Goal: Task Accomplishment & Management: Complete application form

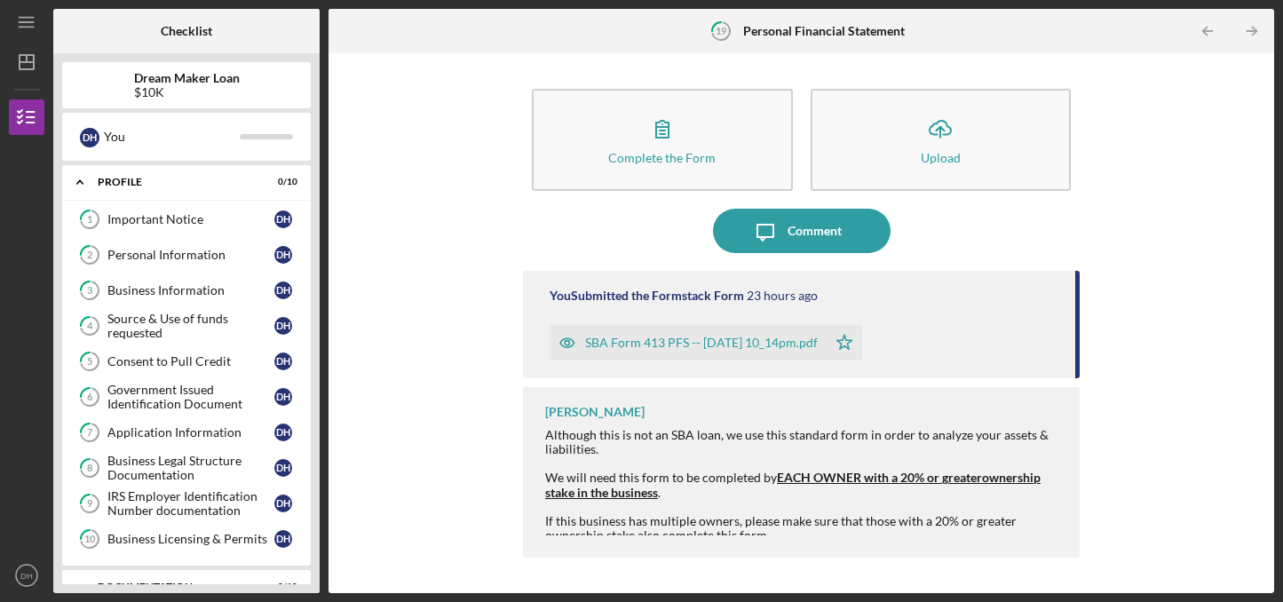
scroll to position [565, 0]
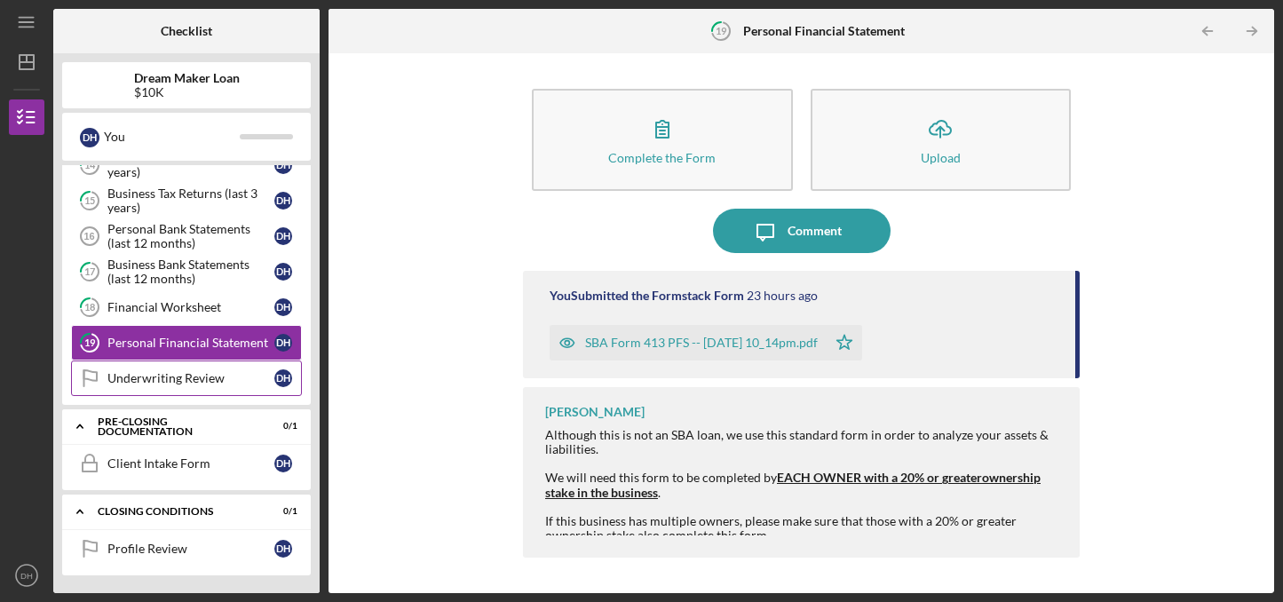
click at [196, 382] on div "Underwriting Review" at bounding box center [190, 378] width 167 height 14
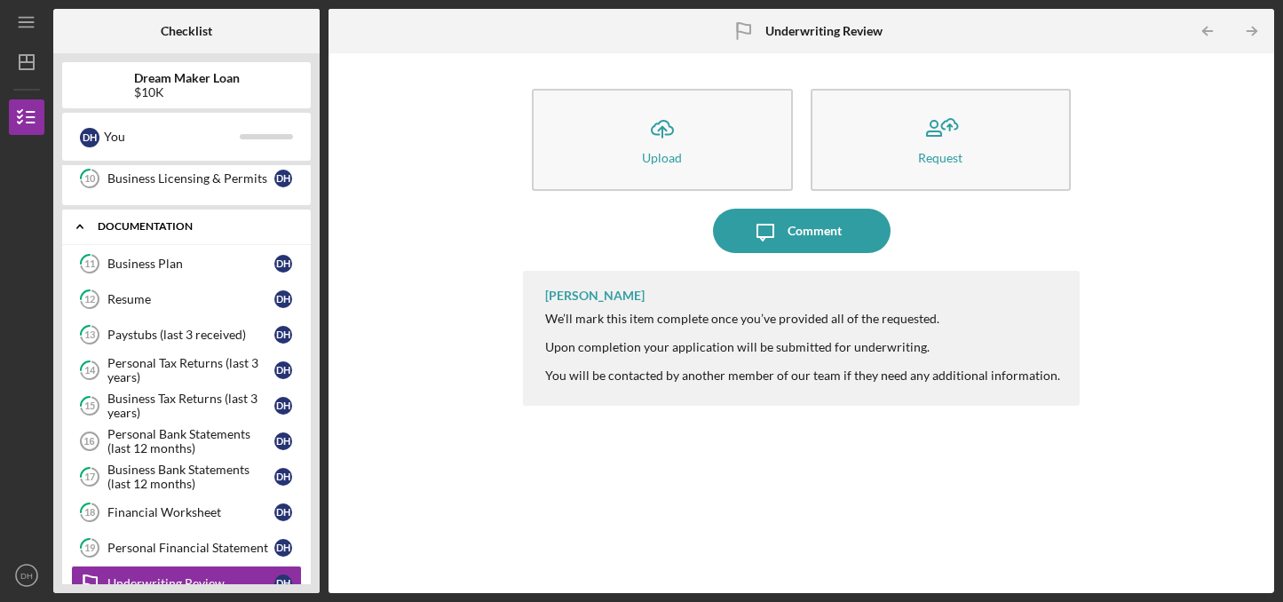
scroll to position [365, 0]
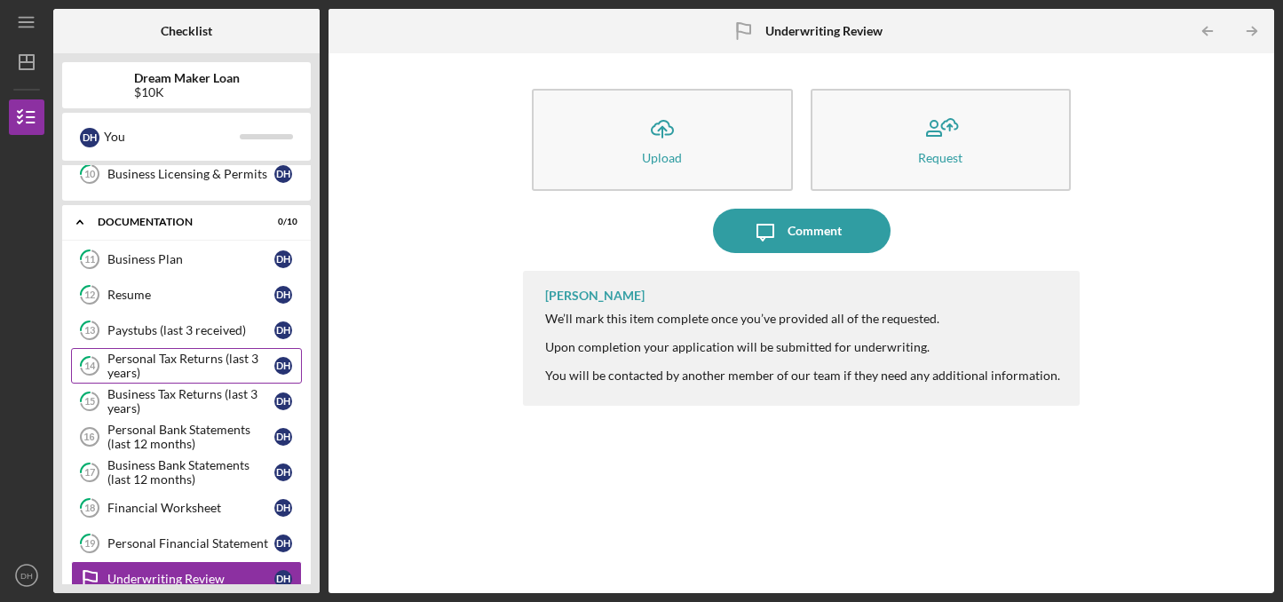
click at [243, 370] on div "Personal Tax Returns (last 3 years)" at bounding box center [190, 366] width 167 height 28
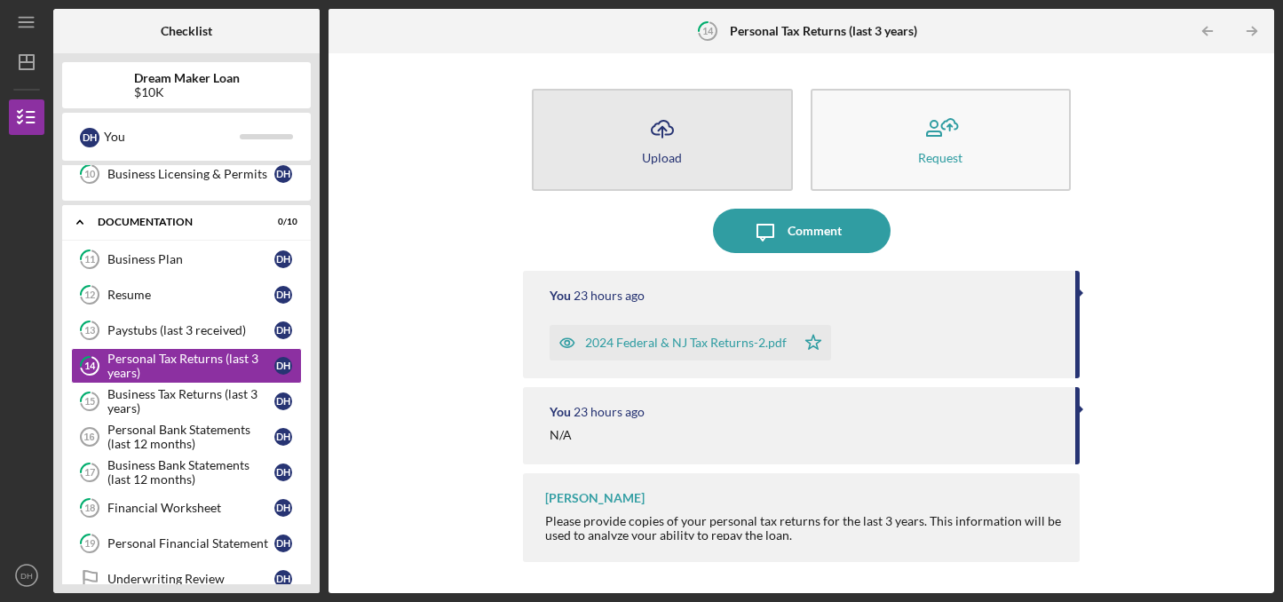
click at [648, 133] on icon "Icon/Upload" at bounding box center [662, 129] width 44 height 44
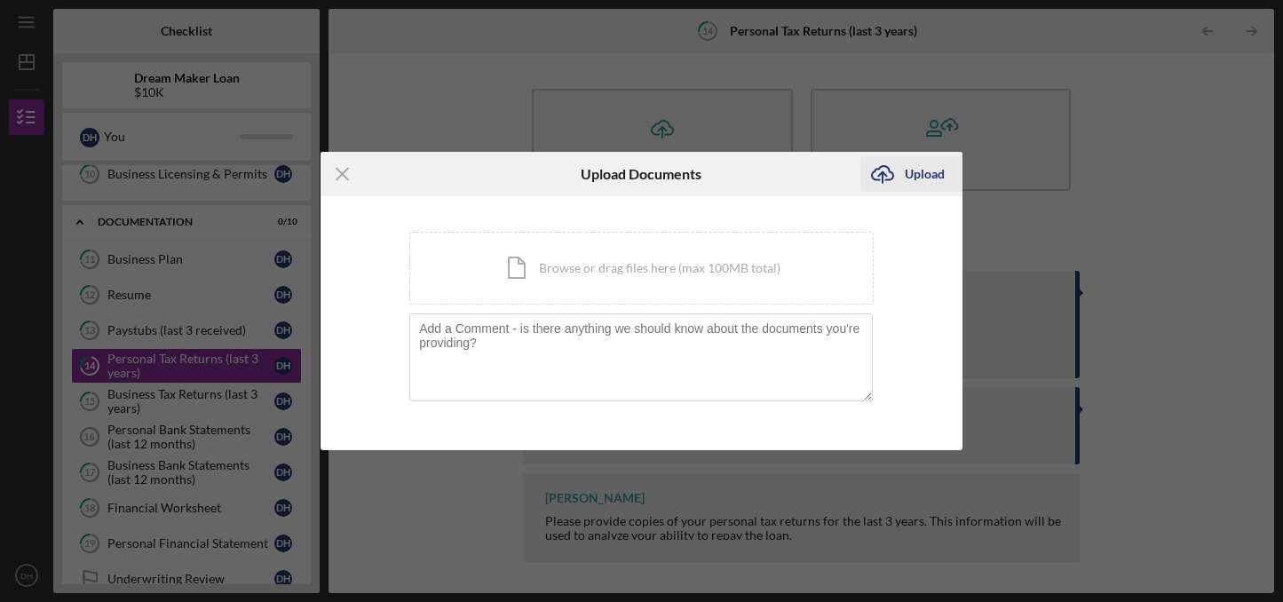
click at [902, 172] on icon "Icon/Upload" at bounding box center [882, 174] width 44 height 44
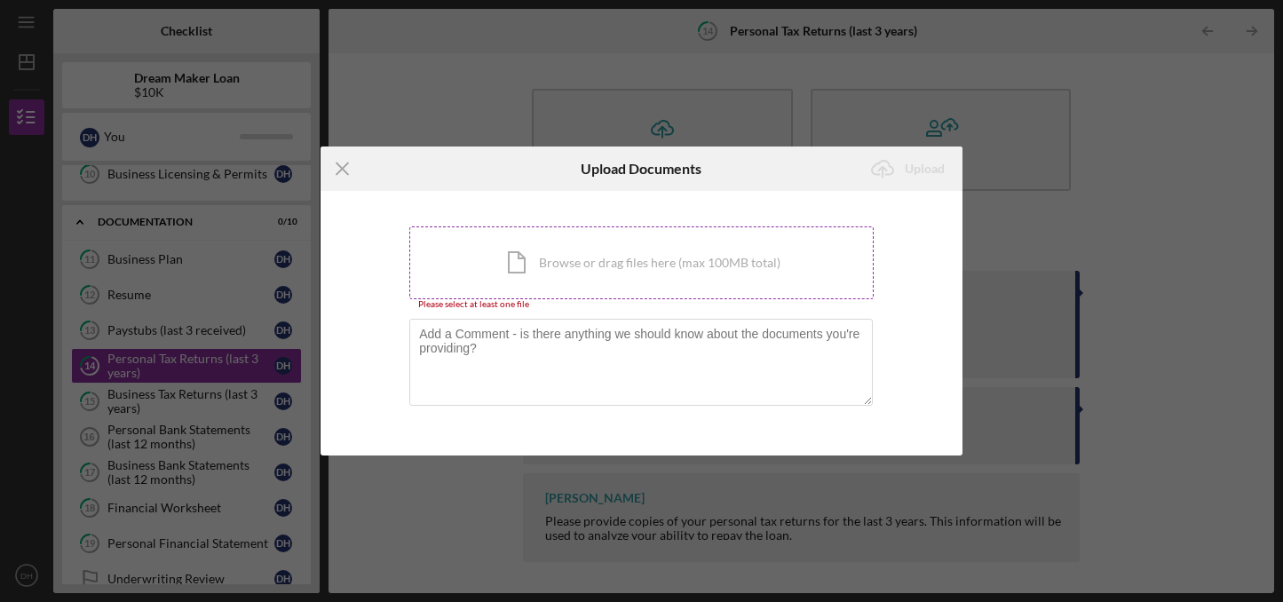
click at [599, 266] on div "Icon/Document Browse or drag files here (max 100MB total) Tap to choose files o…" at bounding box center [641, 262] width 464 height 73
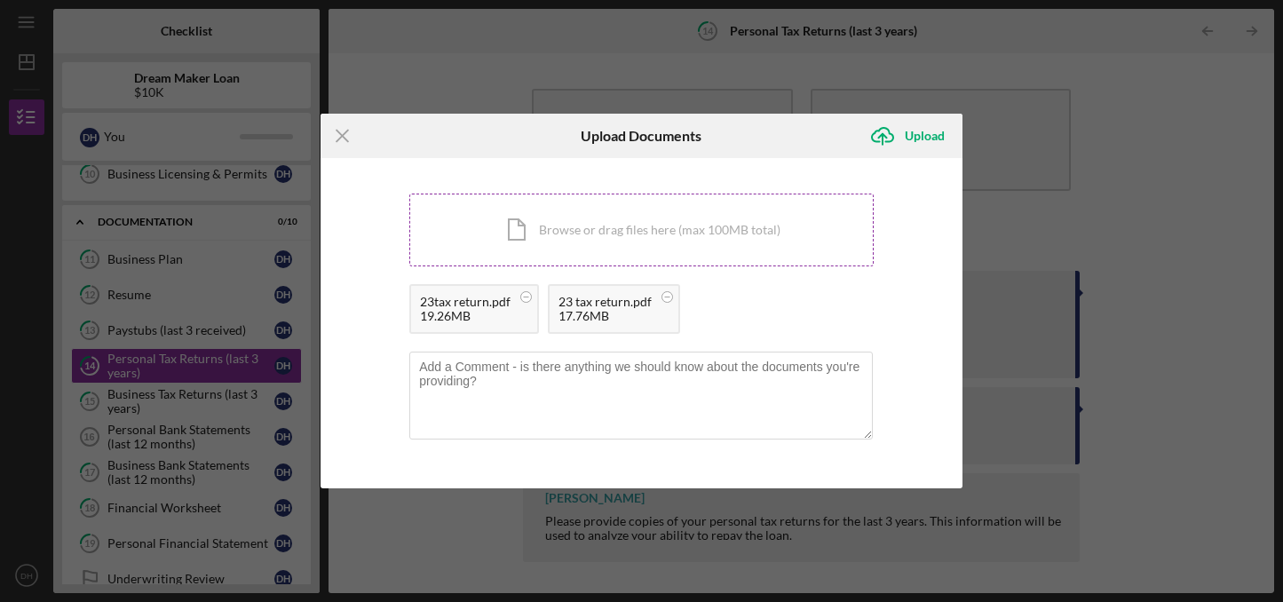
click at [660, 217] on div "Icon/Document Browse or drag files here (max 100MB total) Tap to choose files o…" at bounding box center [641, 230] width 464 height 73
click at [936, 136] on div "Upload" at bounding box center [925, 136] width 40 height 36
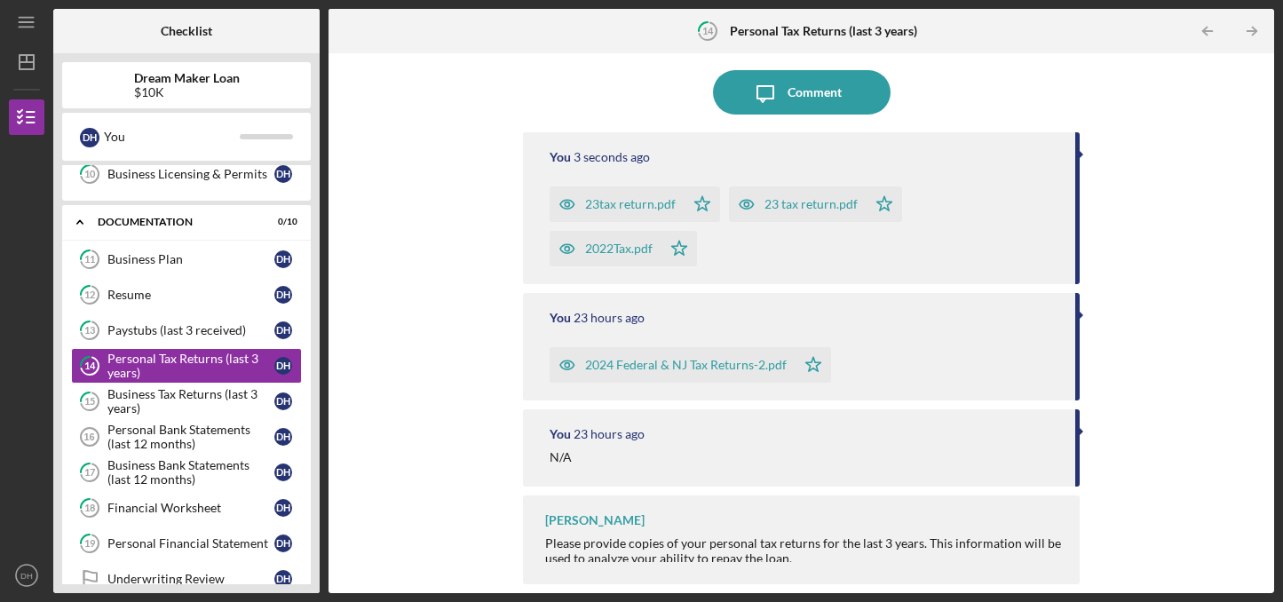
scroll to position [138, 0]
click at [226, 406] on div "Business Tax Returns (last 3 years)" at bounding box center [190, 401] width 167 height 28
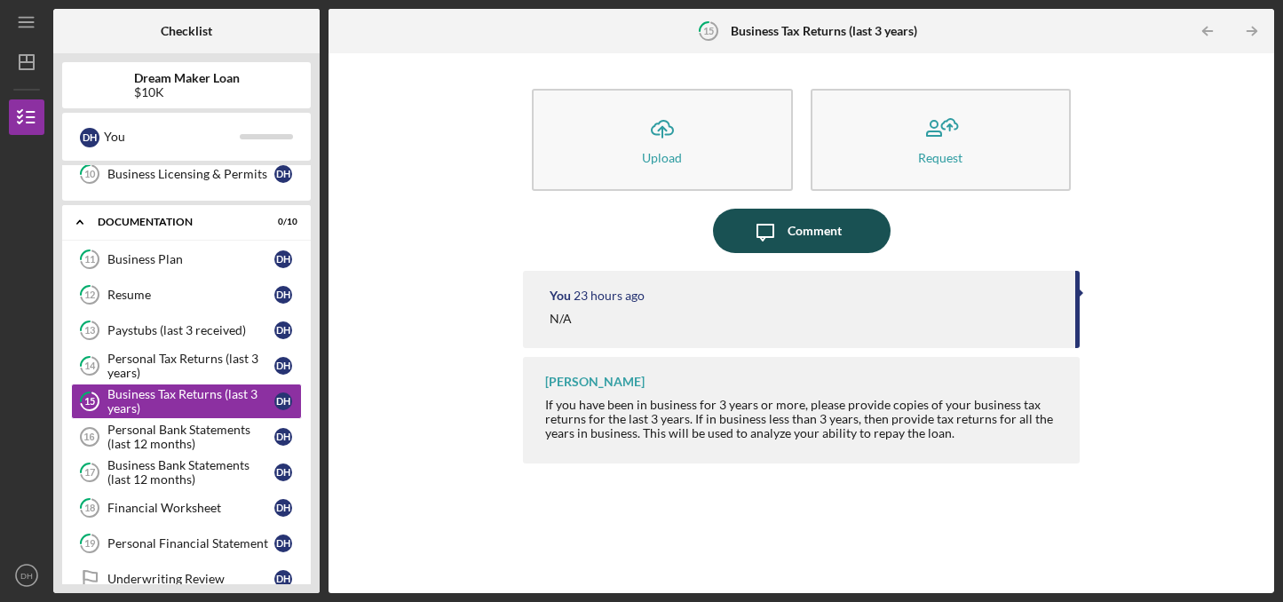
click at [811, 241] on div "Comment" at bounding box center [814, 231] width 54 height 44
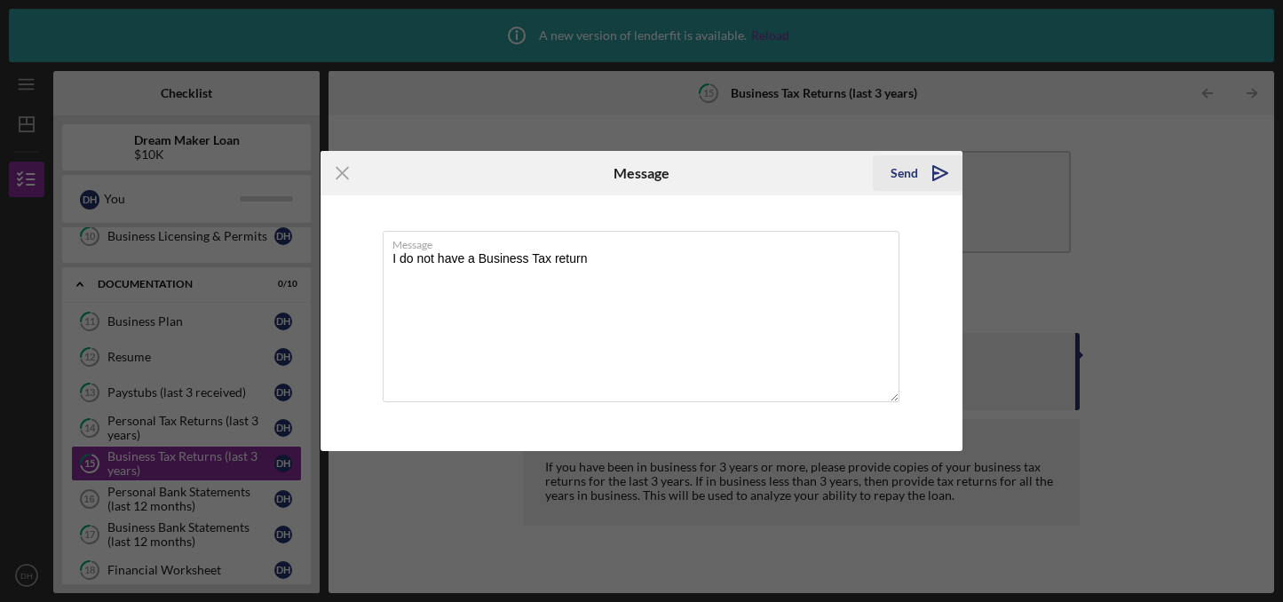
type textarea "I do not have a Business Tax return"
click at [918, 167] on icon "Icon/icon-invite-send" at bounding box center [940, 173] width 44 height 44
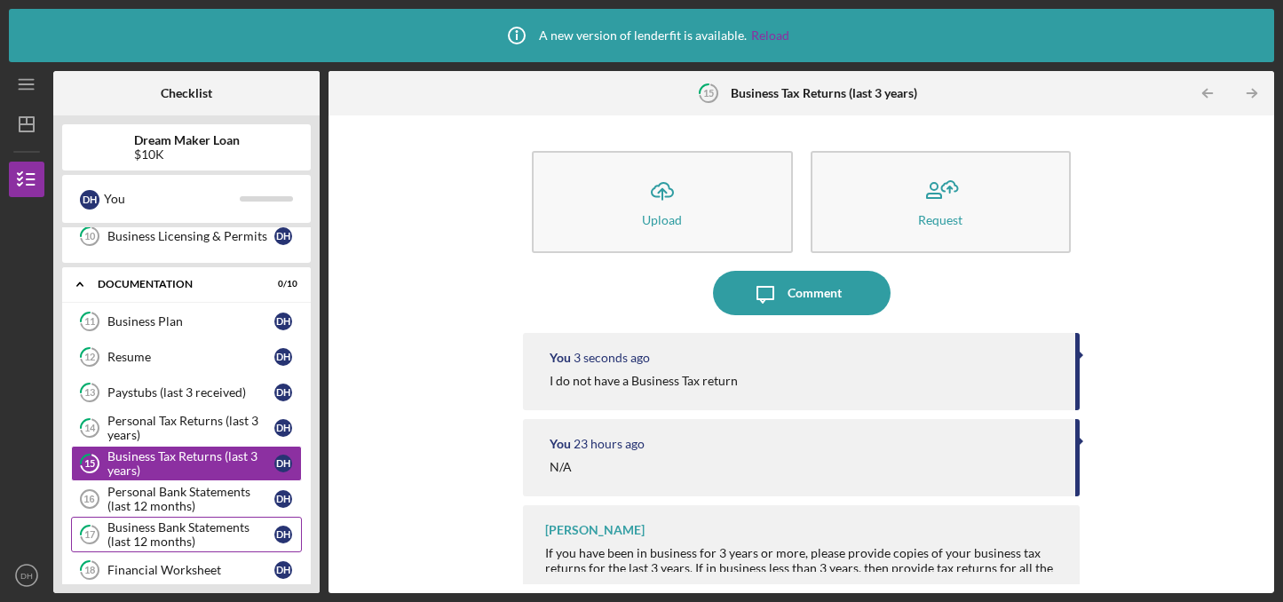
click at [219, 532] on div "Business Bank Statements (last 12 months)" at bounding box center [190, 534] width 167 height 28
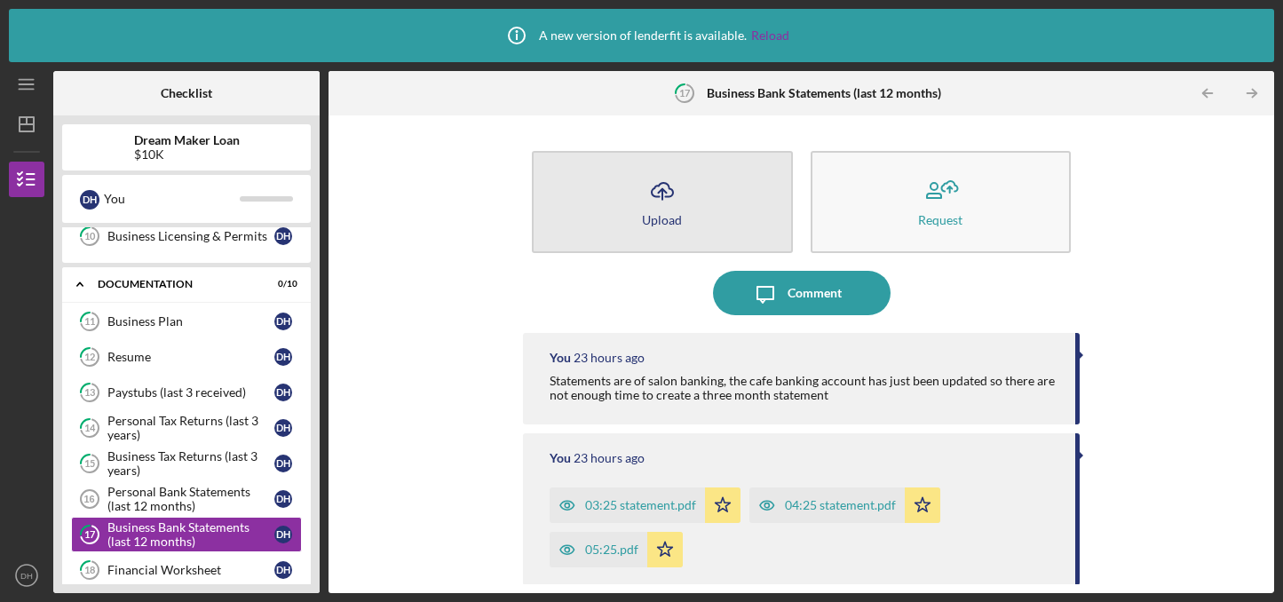
click at [670, 191] on icon "button" at bounding box center [662, 189] width 21 height 13
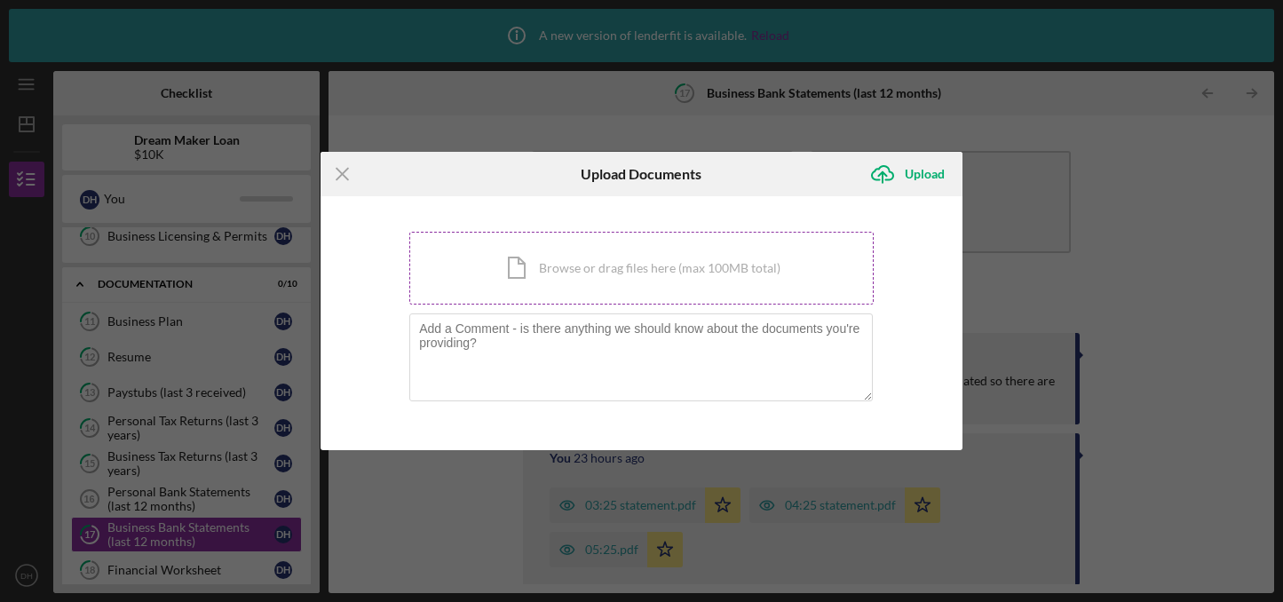
click at [699, 270] on div "Icon/Document Browse or drag files here (max 100MB total) Tap to choose files o…" at bounding box center [641, 268] width 464 height 73
click at [652, 365] on textarea at bounding box center [640, 356] width 463 height 87
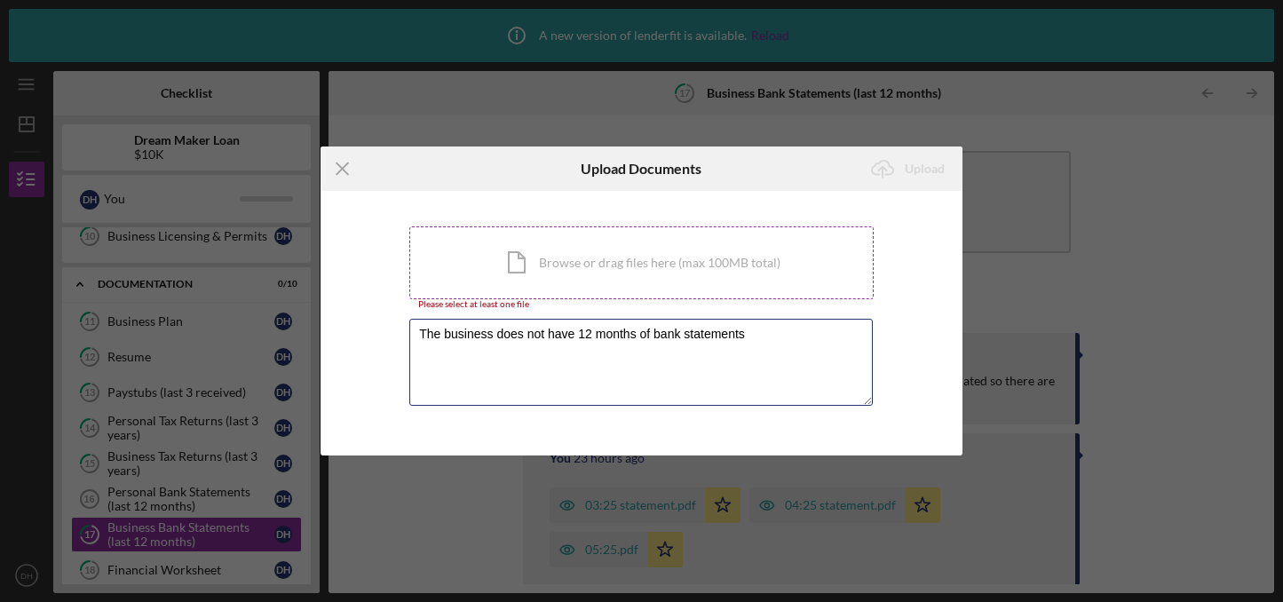
type textarea "The business does not have 12 months of bank statements"
click at [622, 270] on div "Icon/Document Browse or drag files here (max 100MB total) Tap to choose files o…" at bounding box center [641, 262] width 464 height 73
click at [579, 261] on div "Icon/Document Browse or drag files here (max 100MB total) Tap to choose files o…" at bounding box center [641, 262] width 464 height 73
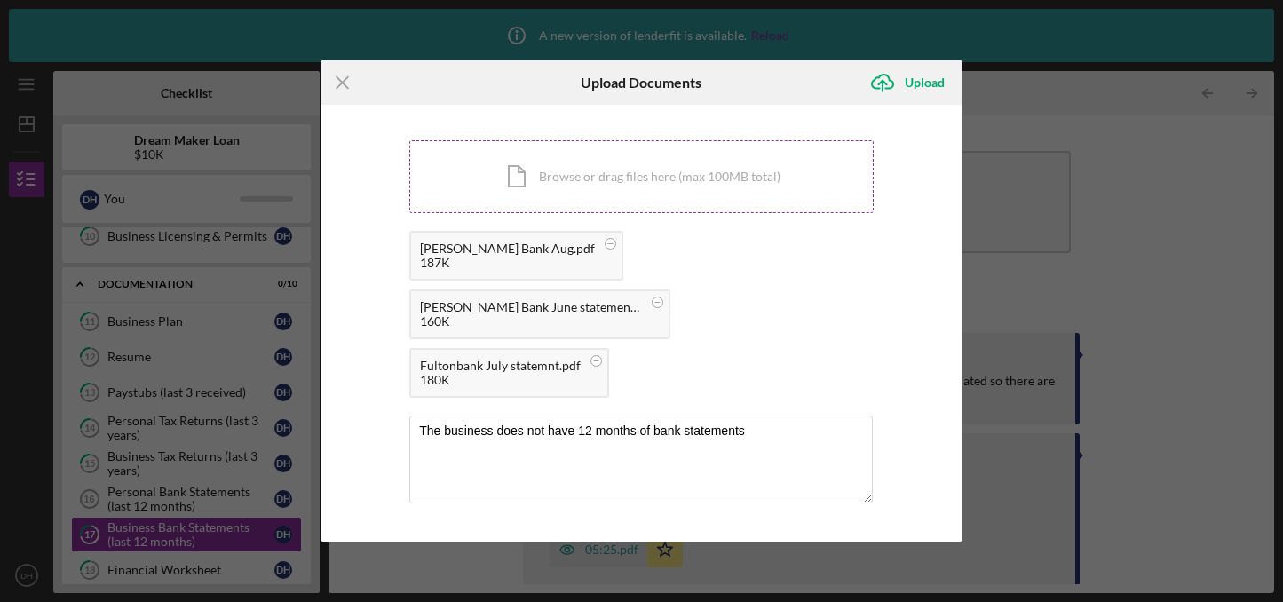
click at [648, 201] on div "Icon/Document Browse or drag files here (max 100MB total) Tap to choose files o…" at bounding box center [641, 176] width 464 height 73
click at [926, 99] on div "Upload" at bounding box center [925, 83] width 40 height 36
